Goal: Register for event/course

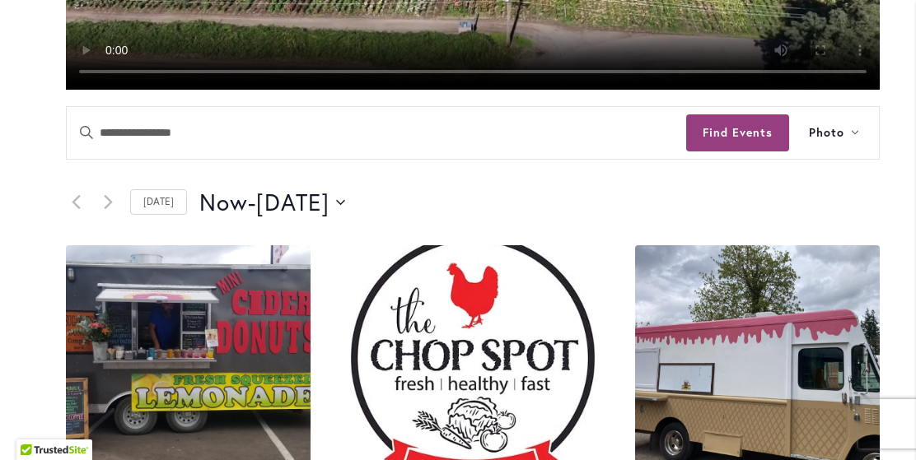
scroll to position [817, 0]
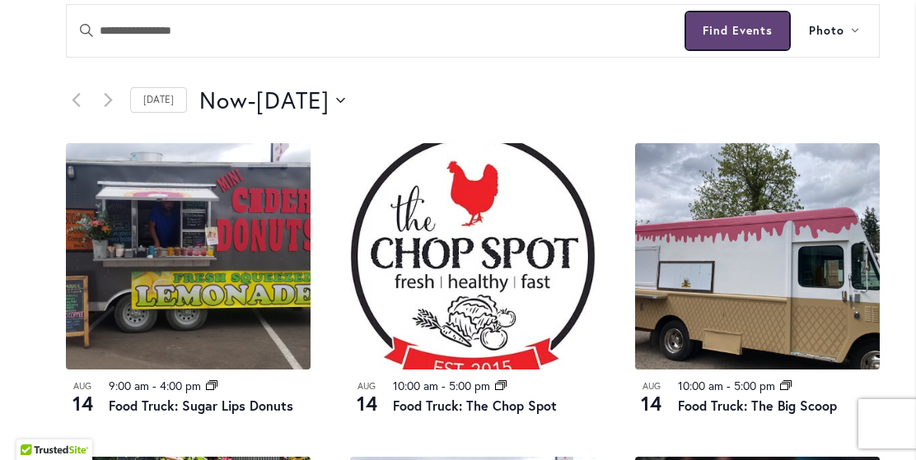
click at [743, 26] on button "Find Events" at bounding box center [737, 30] width 103 height 37
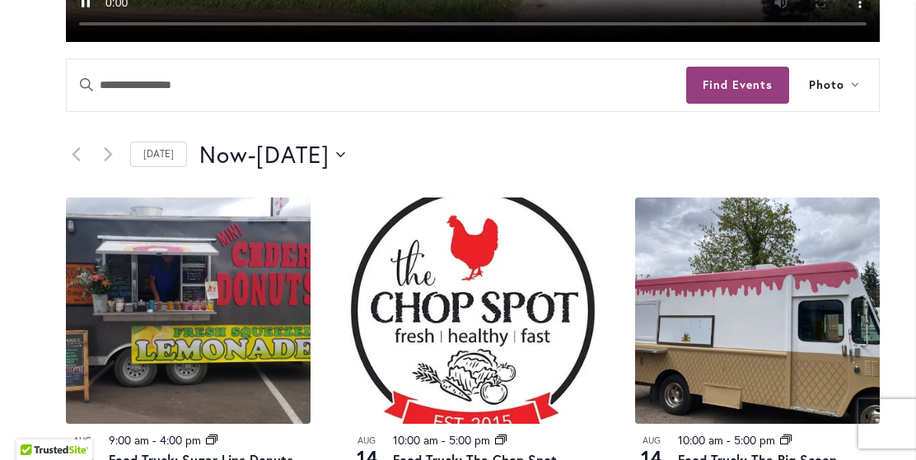
scroll to position [864, 0]
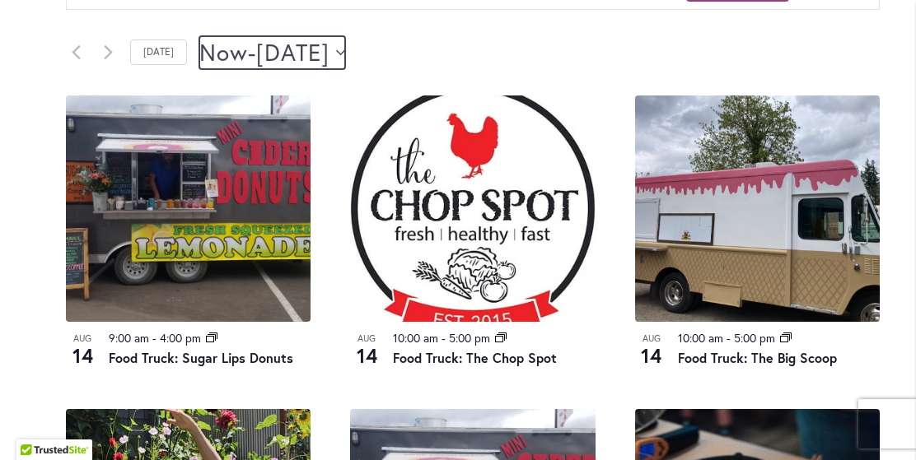
click at [329, 52] on span "August 16" at bounding box center [292, 52] width 73 height 33
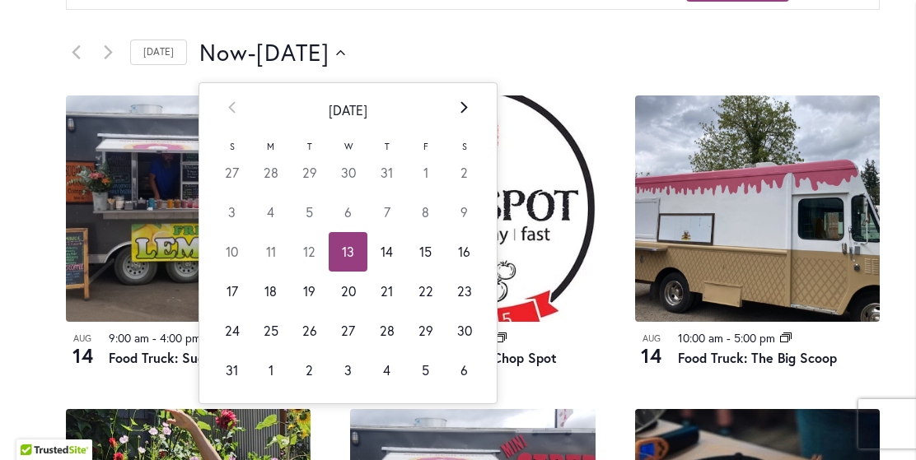
click at [460, 98] on th "Next" at bounding box center [464, 110] width 39 height 54
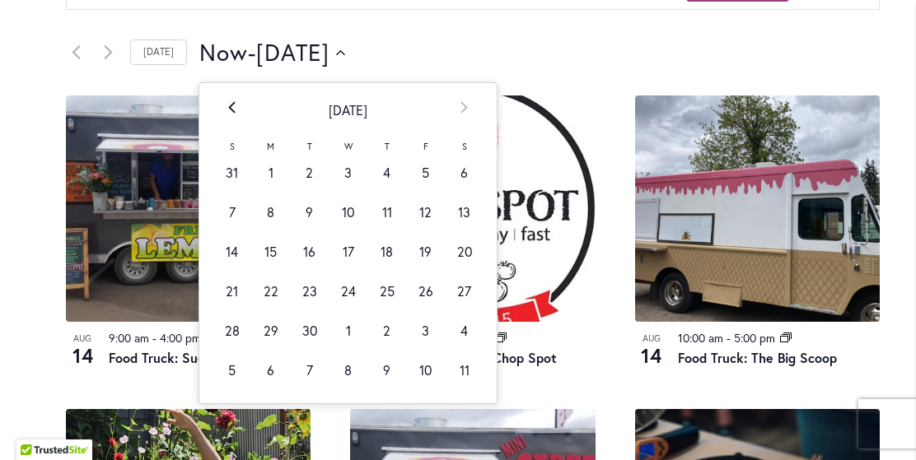
click at [225, 99] on th "Prev" at bounding box center [231, 110] width 39 height 54
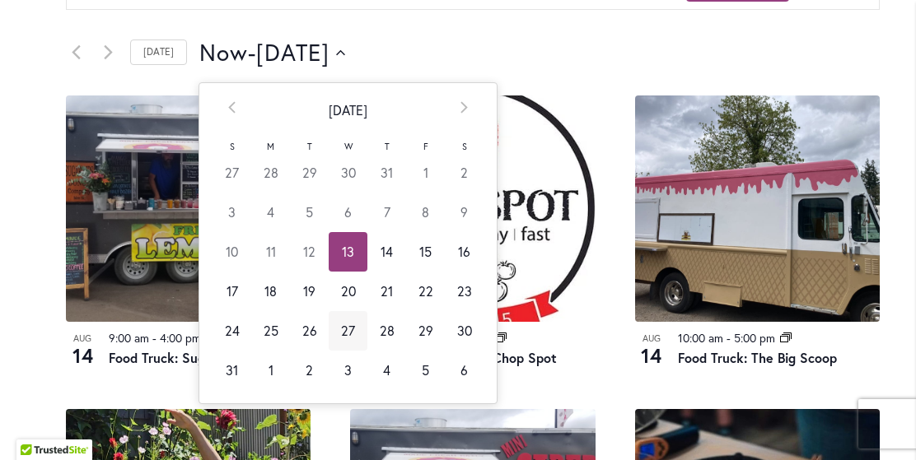
click at [342, 322] on td "27" at bounding box center [347, 331] width 39 height 40
type input "*********"
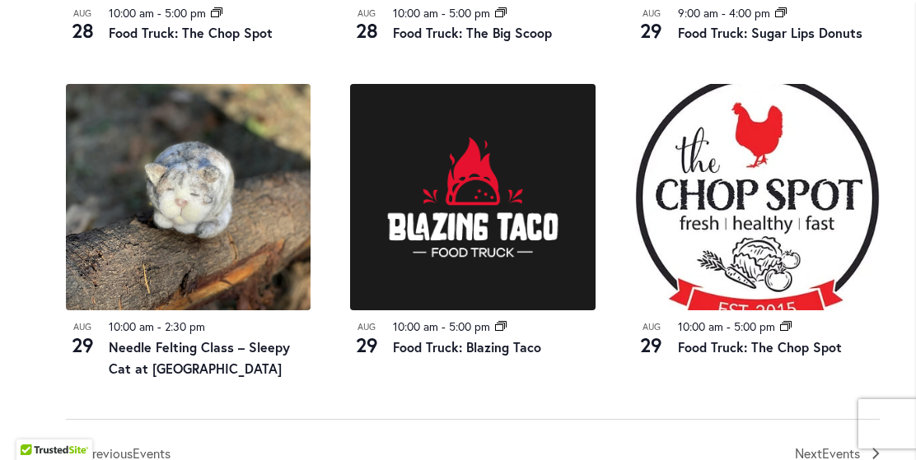
scroll to position [1831, 0]
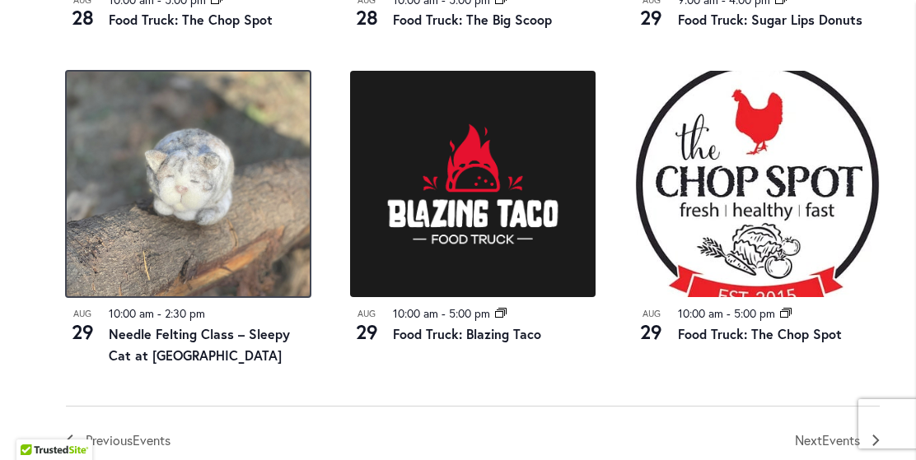
click at [226, 228] on img at bounding box center [188, 184] width 245 height 226
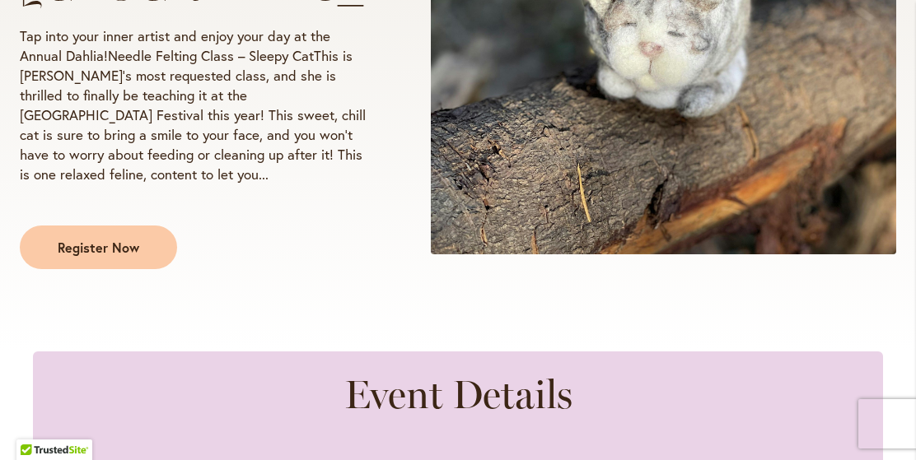
scroll to position [613, 0]
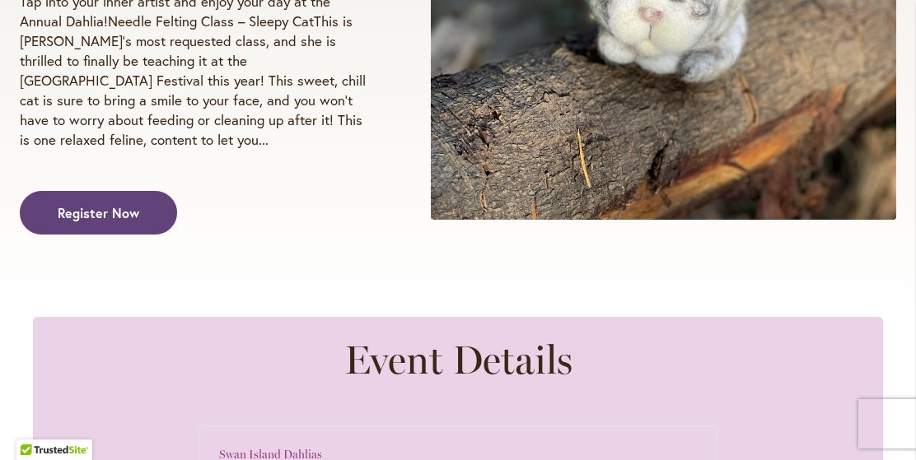
click at [130, 222] on span "Register Now" at bounding box center [99, 212] width 82 height 19
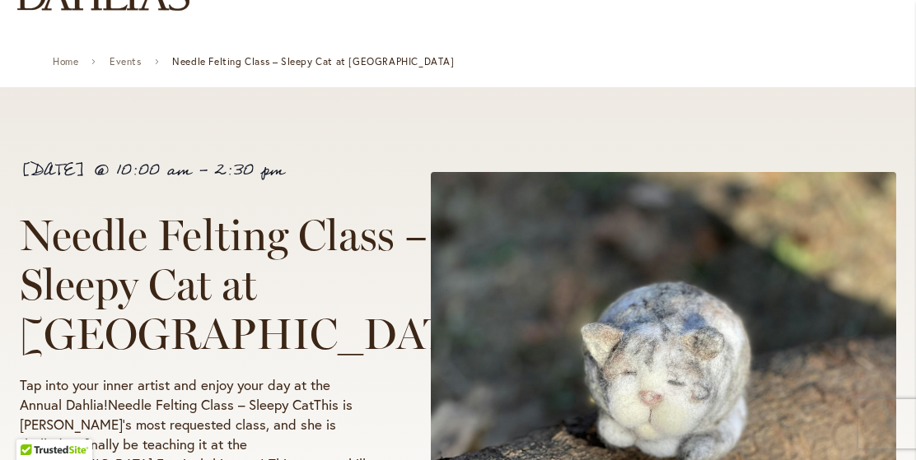
scroll to position [204, 0]
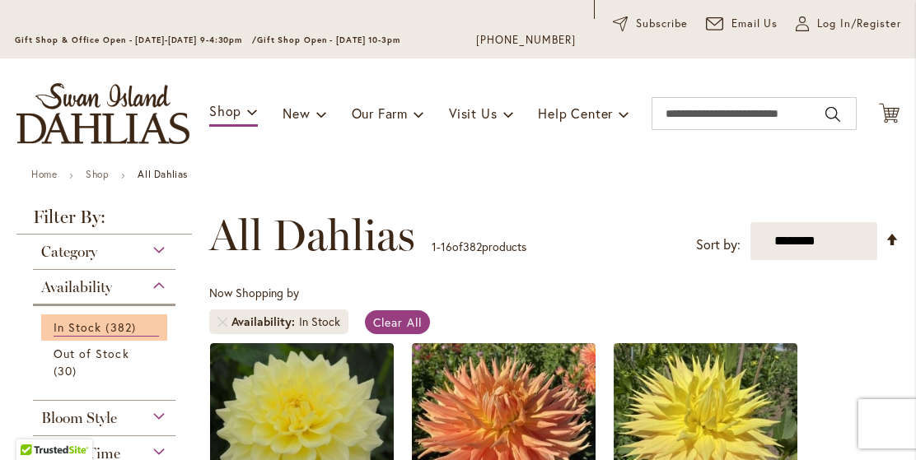
scroll to position [86, 0]
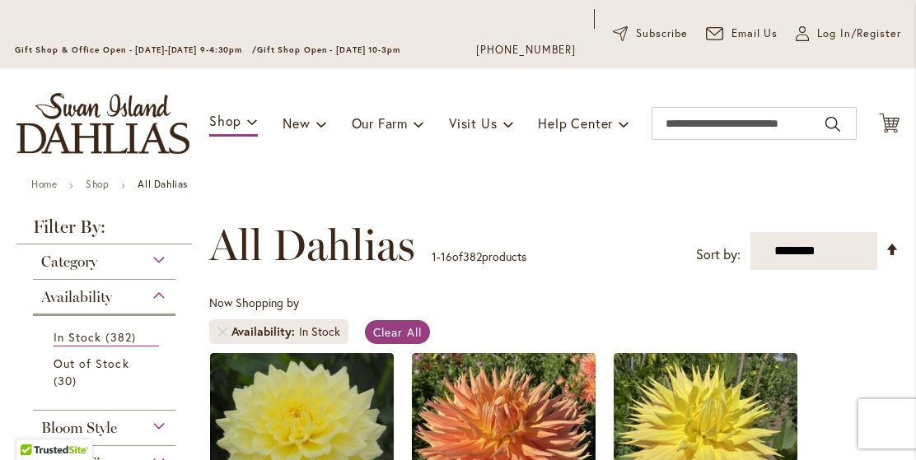
click at [68, 259] on span "Category" at bounding box center [69, 262] width 56 height 18
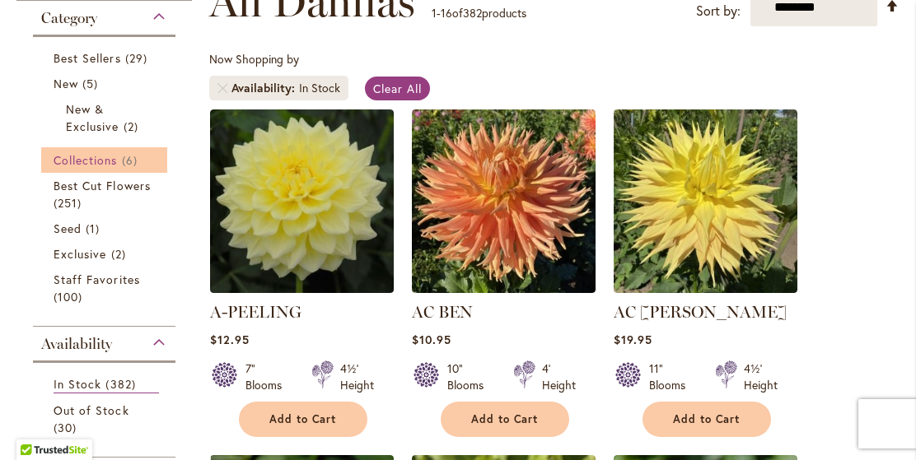
click at [102, 161] on span "Collections" at bounding box center [86, 160] width 64 height 16
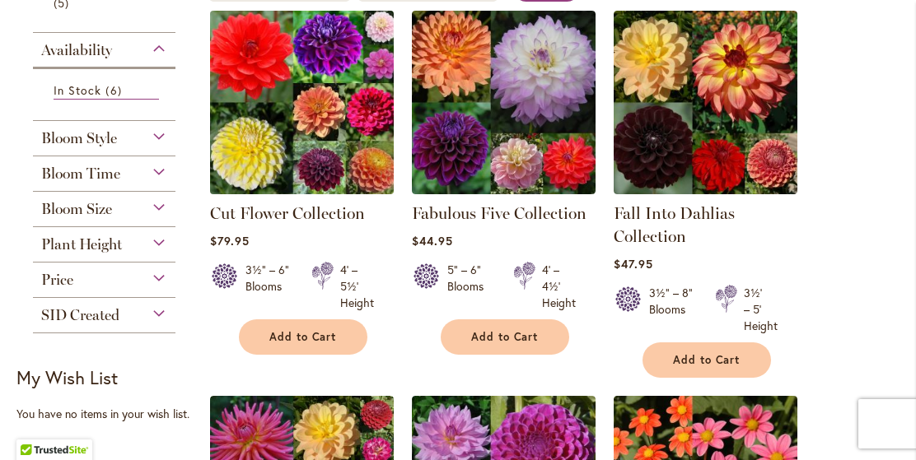
scroll to position [342, 0]
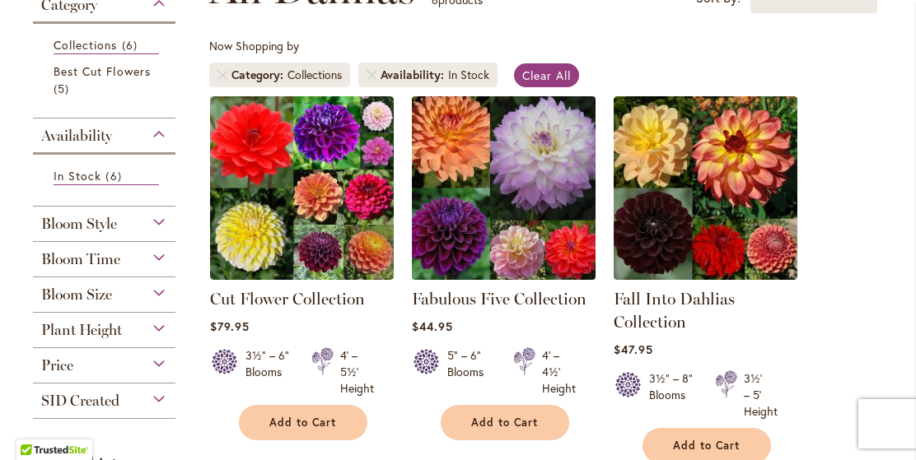
click at [466, 224] on img at bounding box center [503, 187] width 193 height 193
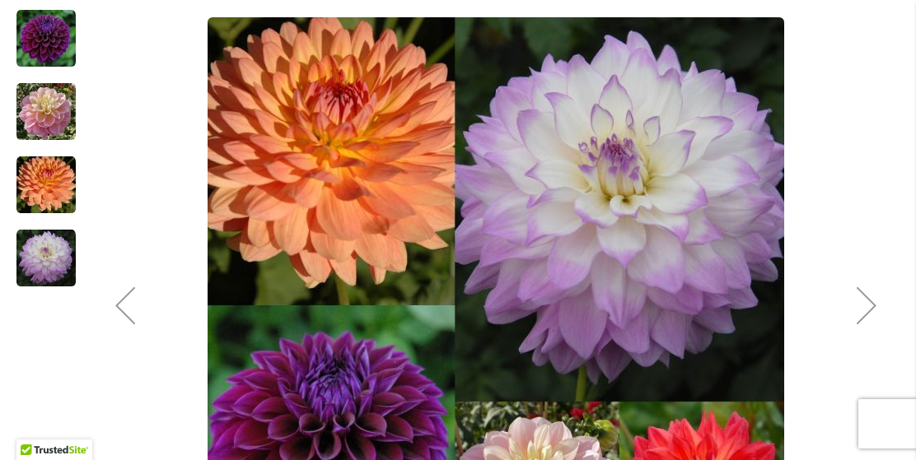
scroll to position [428, 0]
